Goal: Information Seeking & Learning: Learn about a topic

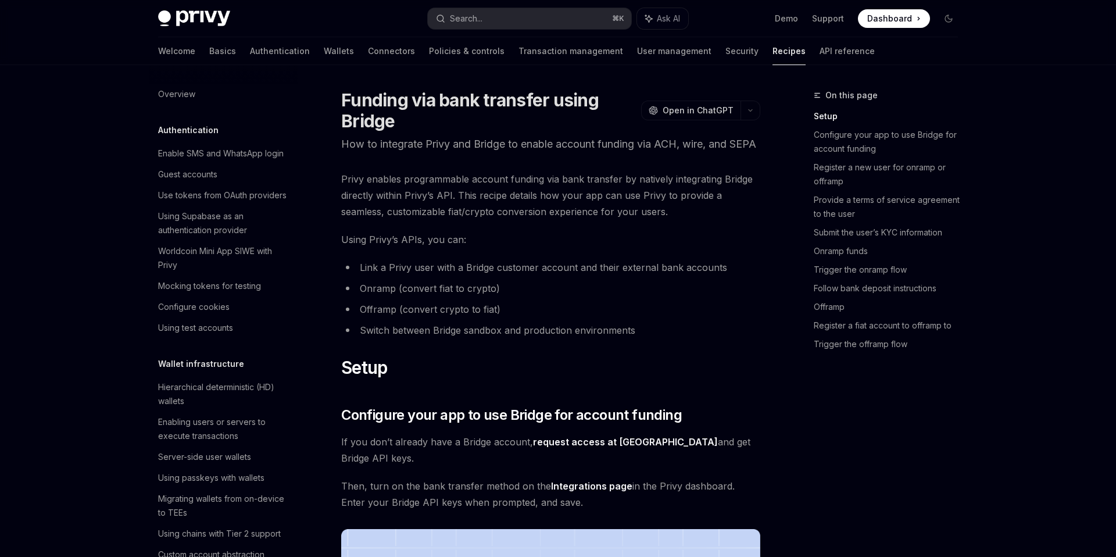
type textarea "*"
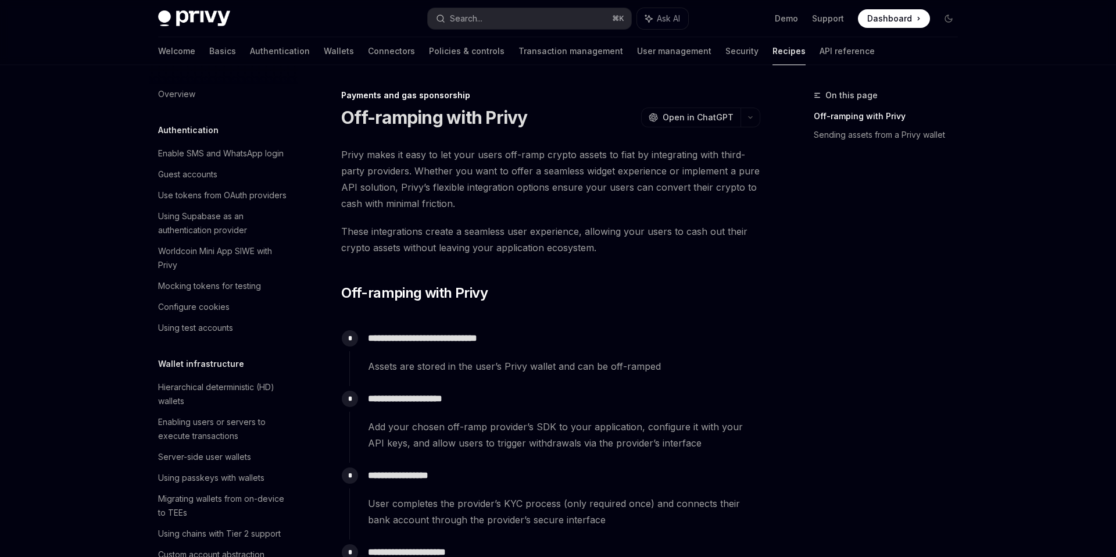
type textarea "*"
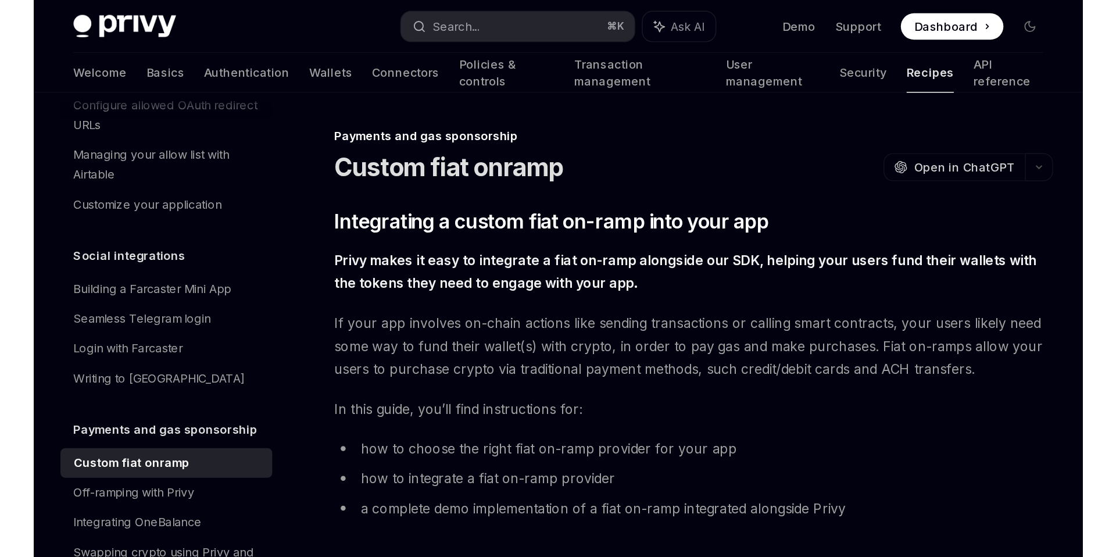
scroll to position [795, 0]
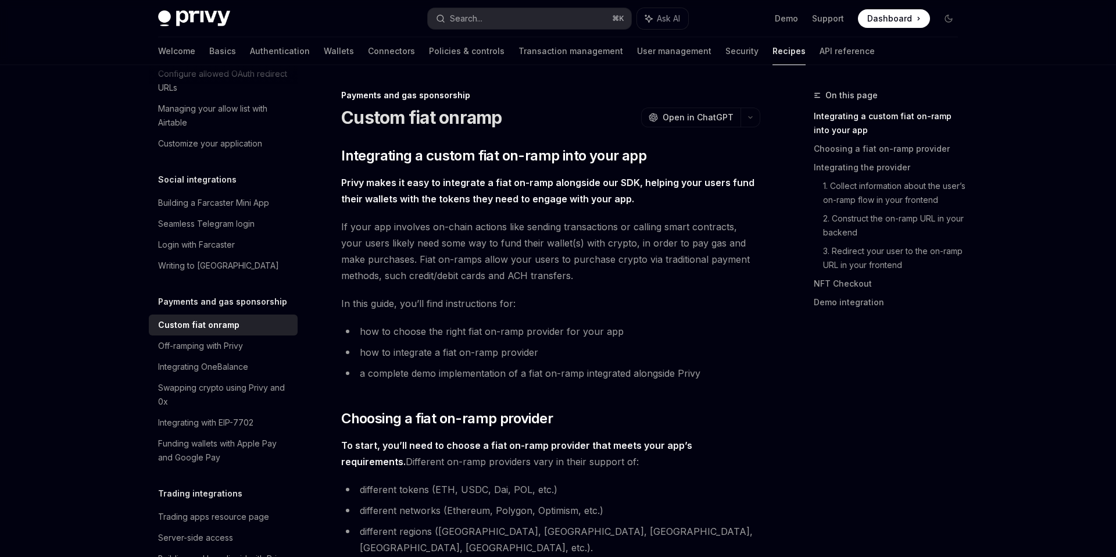
type textarea "*"
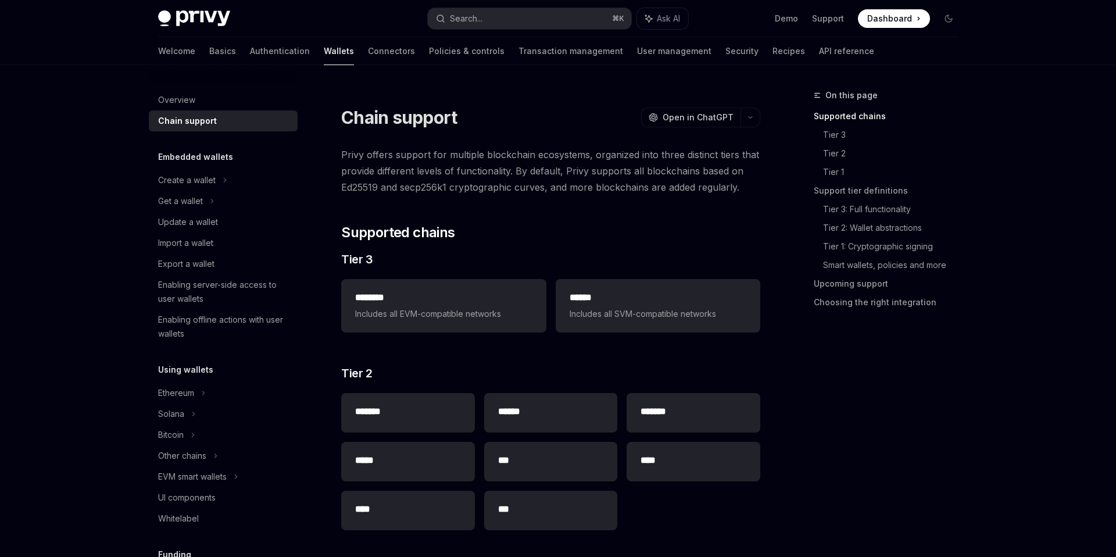
type textarea "*"
